Goal: Transaction & Acquisition: Book appointment/travel/reservation

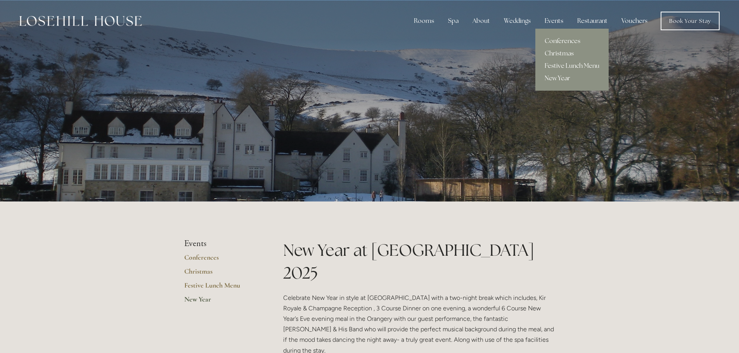
click at [560, 76] on link "New Year" at bounding box center [571, 78] width 73 height 12
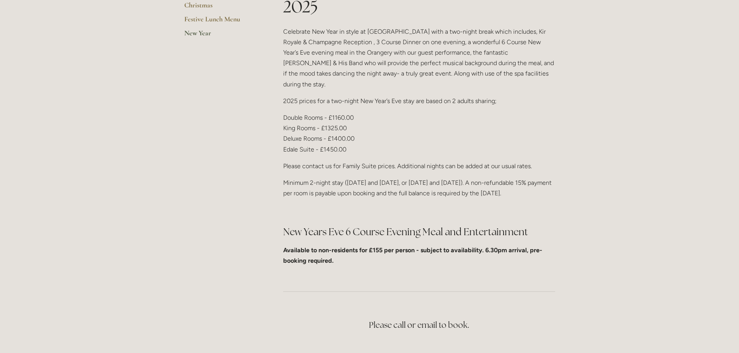
scroll to position [271, 0]
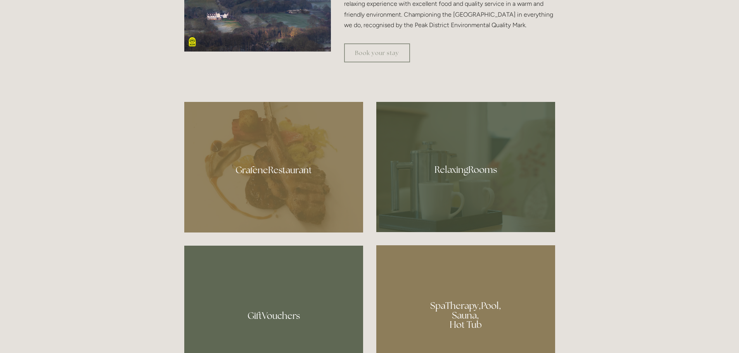
scroll to position [465, 0]
